Goal: Check status: Check status

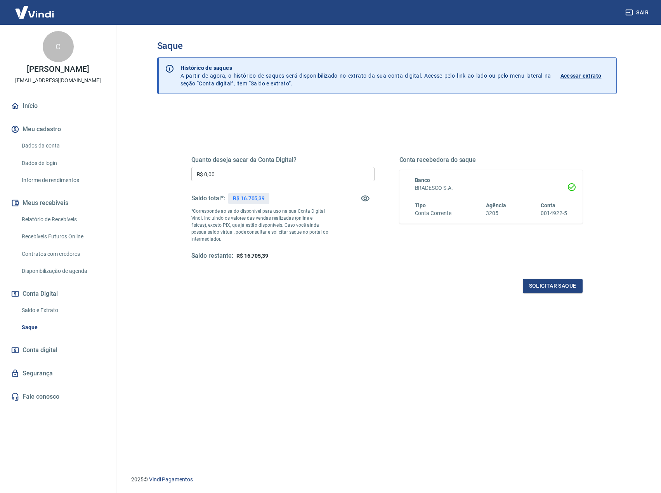
click at [36, 318] on link "Saldo e Extrato" at bounding box center [63, 310] width 88 height 16
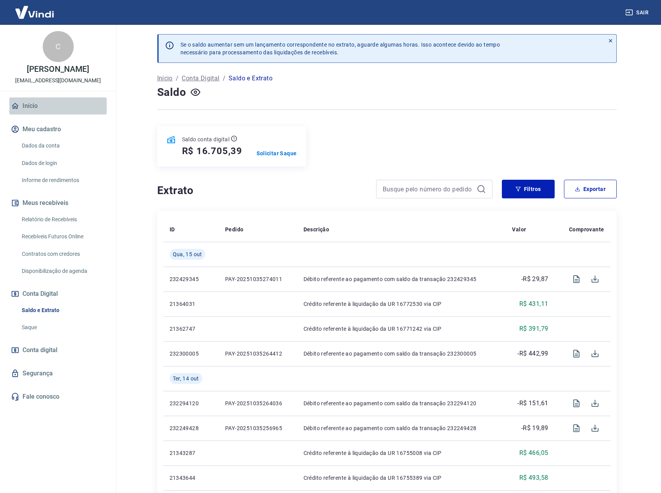
click at [40, 113] on link "Início" at bounding box center [57, 105] width 97 height 17
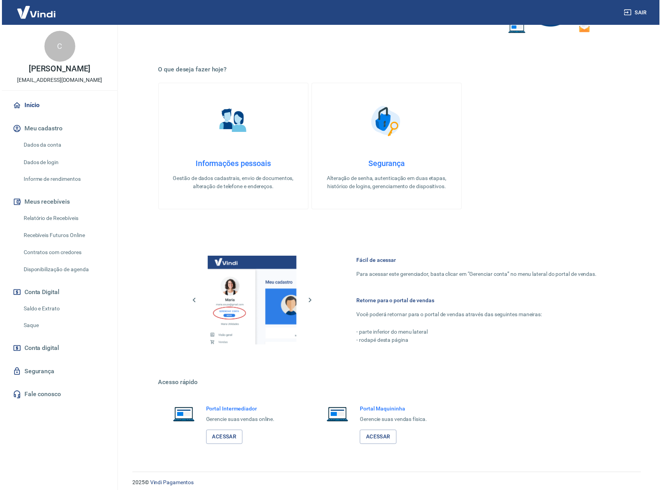
scroll to position [112, 0]
